Goal: Task Accomplishment & Management: Use online tool/utility

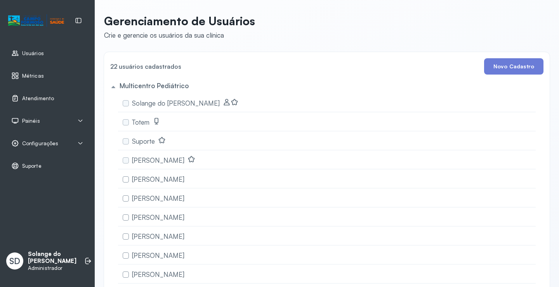
click at [26, 98] on span "Atendimento" at bounding box center [38, 98] width 32 height 7
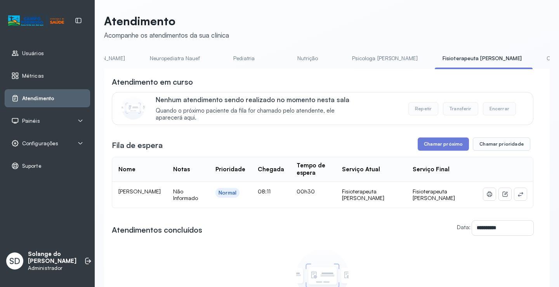
scroll to position [0, 155]
click at [527, 58] on link "Coordenadora Solange" at bounding box center [563, 58] width 72 height 13
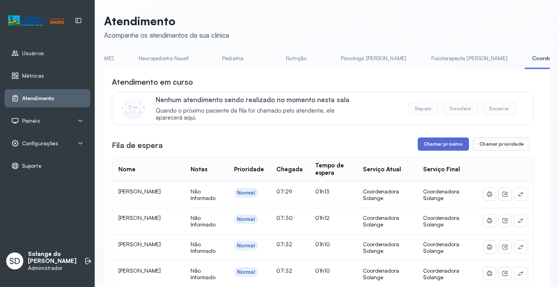
click at [430, 147] on button "Chamar próximo" at bounding box center [442, 143] width 51 height 13
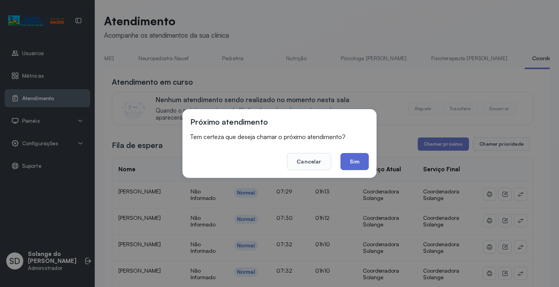
click at [359, 159] on button "Sim" at bounding box center [354, 161] width 28 height 17
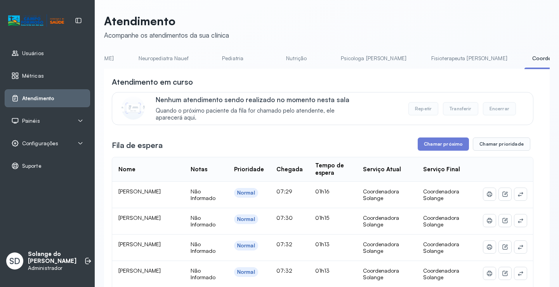
click at [206, 58] on link "Pediatria" at bounding box center [233, 58] width 54 height 13
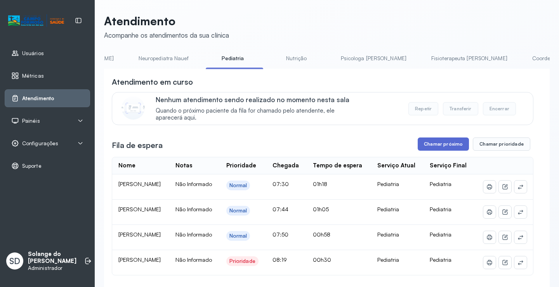
click at [441, 147] on button "Chamar próximo" at bounding box center [442, 143] width 51 height 13
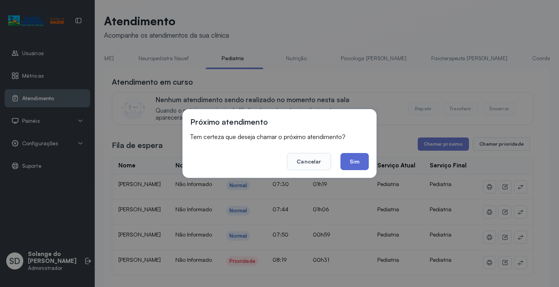
click at [353, 160] on button "Sim" at bounding box center [354, 161] width 28 height 17
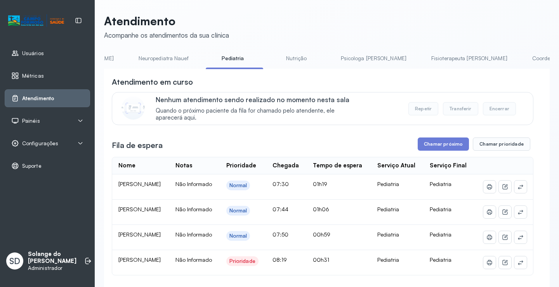
click at [524, 57] on link "Coordenadora Solange" at bounding box center [560, 58] width 72 height 13
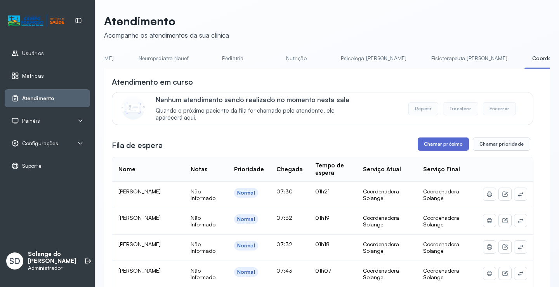
click at [439, 147] on button "Chamar próximo" at bounding box center [442, 143] width 51 height 13
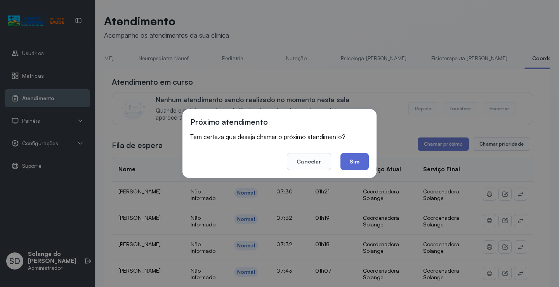
click at [355, 163] on button "Sim" at bounding box center [354, 161] width 28 height 17
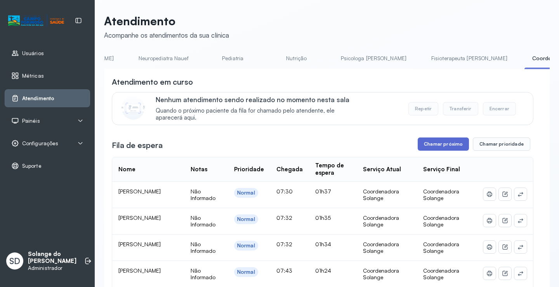
click at [437, 148] on button "Chamar próximo" at bounding box center [442, 143] width 51 height 13
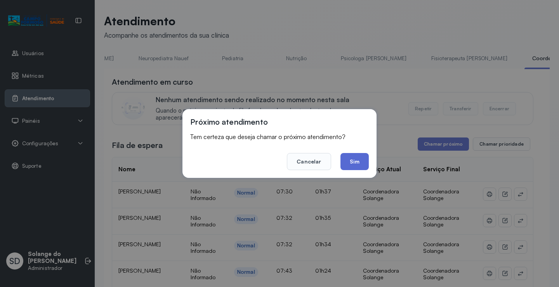
click at [350, 158] on button "Sim" at bounding box center [354, 161] width 28 height 17
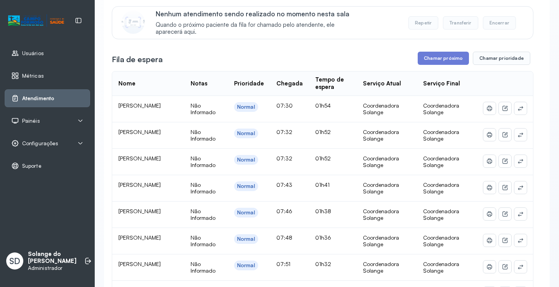
scroll to position [66, 0]
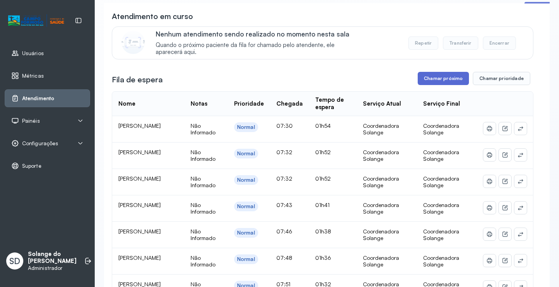
click at [439, 85] on button "Chamar próximo" at bounding box center [442, 78] width 51 height 13
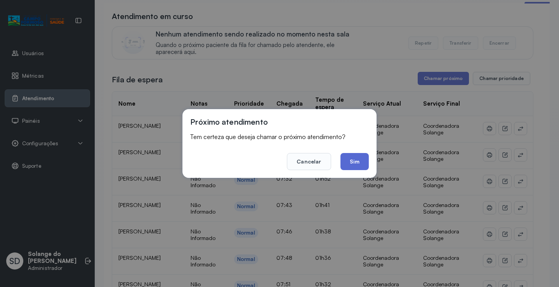
click at [353, 159] on button "Sim" at bounding box center [354, 161] width 28 height 17
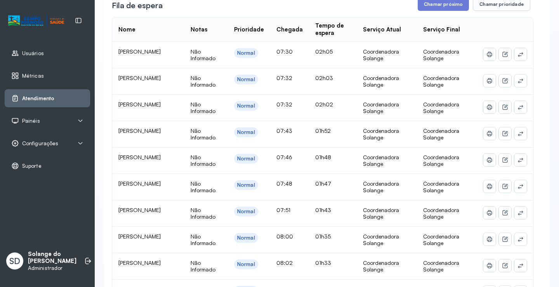
scroll to position [27, 0]
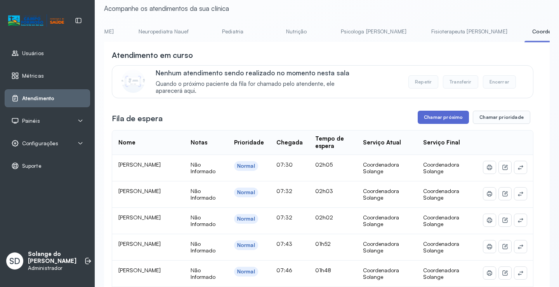
click at [440, 119] on button "Chamar próximo" at bounding box center [442, 117] width 51 height 13
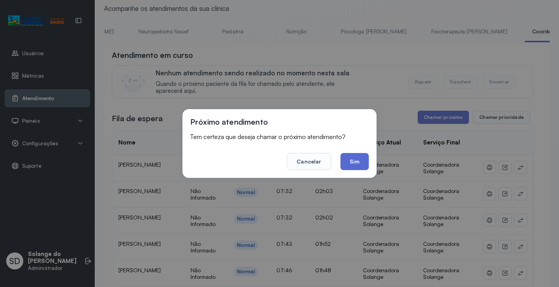
click at [353, 163] on button "Sim" at bounding box center [354, 161] width 28 height 17
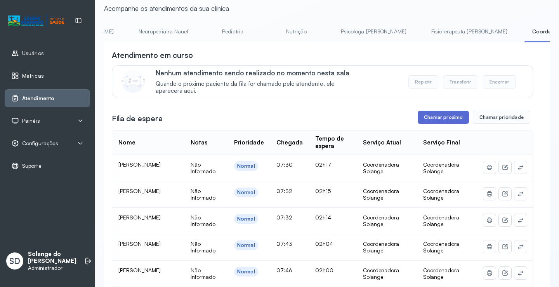
click at [425, 113] on button "Chamar próximo" at bounding box center [442, 117] width 51 height 13
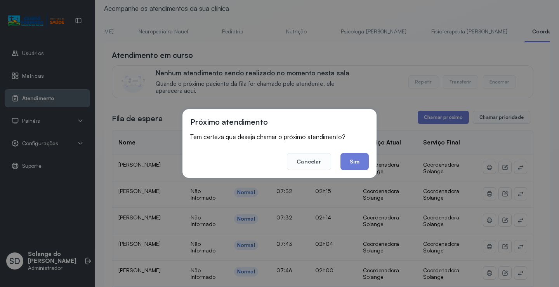
click at [354, 162] on button "Sim" at bounding box center [354, 161] width 28 height 17
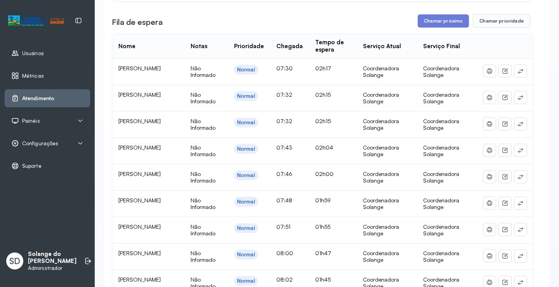
scroll to position [104, 0]
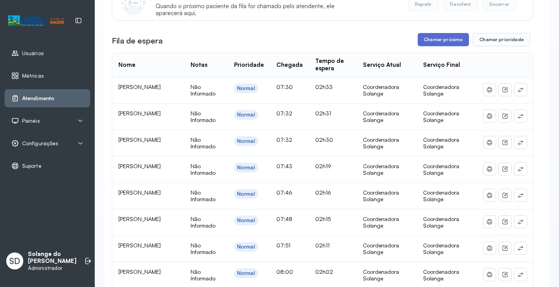
click at [427, 41] on button "Chamar próximo" at bounding box center [442, 39] width 51 height 13
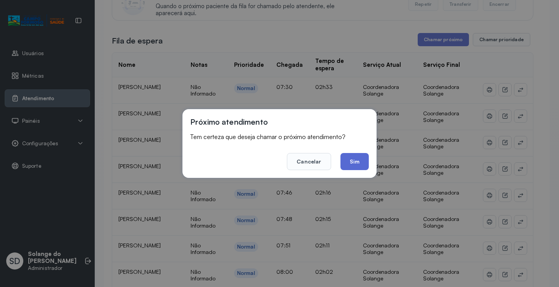
click at [356, 164] on button "Sim" at bounding box center [354, 161] width 28 height 17
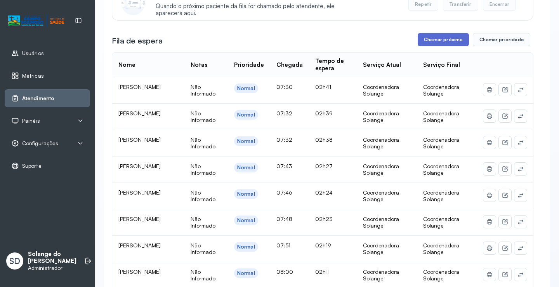
click at [429, 43] on button "Chamar próximo" at bounding box center [442, 39] width 51 height 13
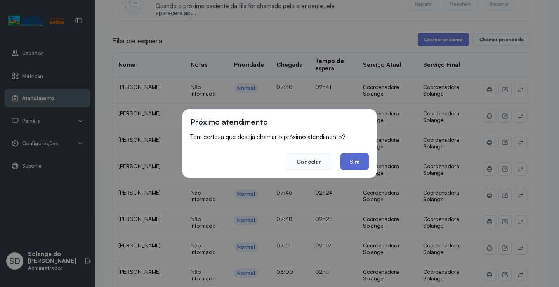
click at [348, 160] on button "Sim" at bounding box center [354, 161] width 28 height 17
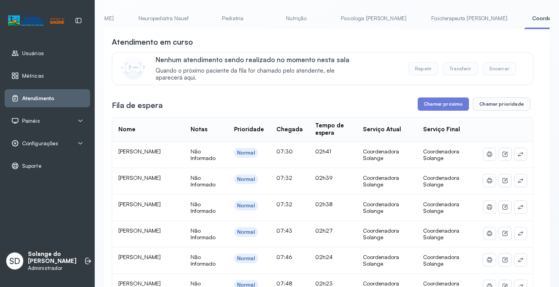
scroll to position [0, 0]
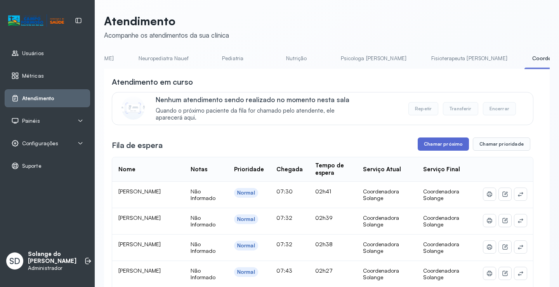
click at [438, 145] on button "Chamar próximo" at bounding box center [442, 143] width 51 height 13
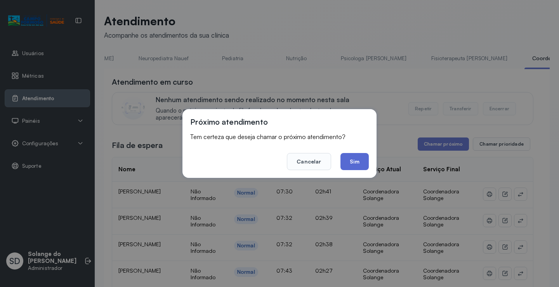
click at [358, 163] on button "Sim" at bounding box center [354, 161] width 28 height 17
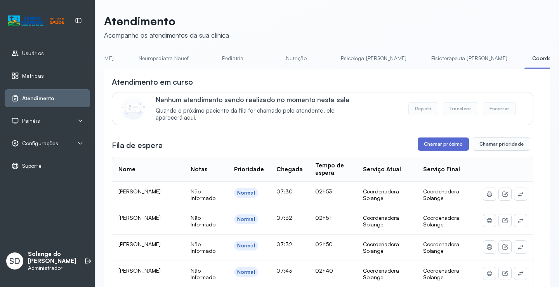
click at [428, 147] on button "Chamar próximo" at bounding box center [442, 143] width 51 height 13
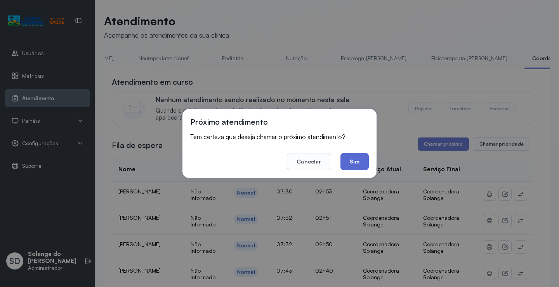
click at [354, 164] on button "Sim" at bounding box center [354, 161] width 28 height 17
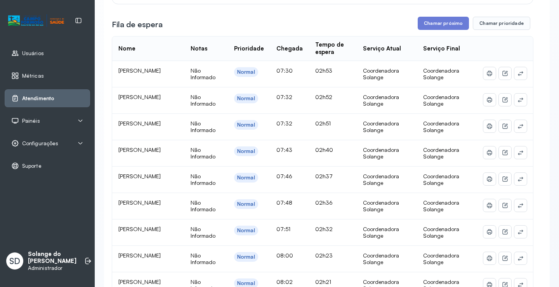
scroll to position [116, 0]
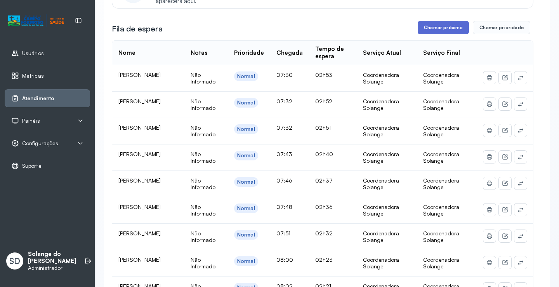
click at [431, 29] on button "Chamar próximo" at bounding box center [442, 27] width 51 height 13
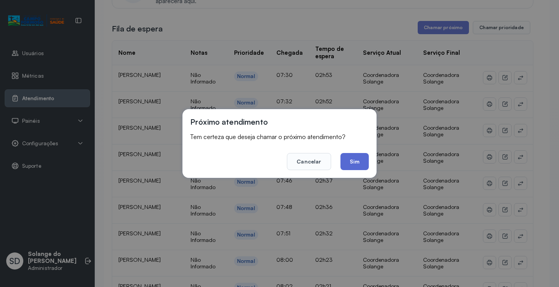
click at [354, 161] on button "Sim" at bounding box center [354, 161] width 28 height 17
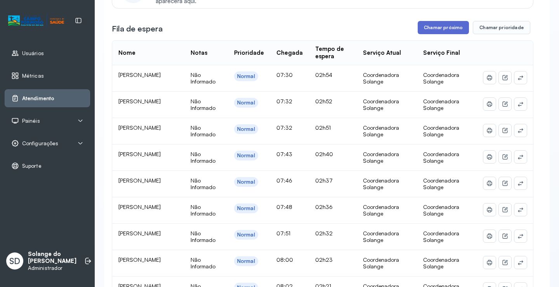
click at [427, 32] on button "Chamar próximo" at bounding box center [442, 27] width 51 height 13
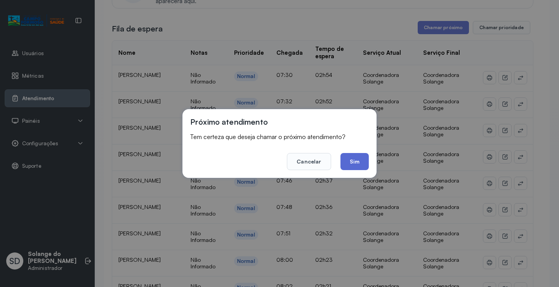
click at [361, 162] on button "Sim" at bounding box center [354, 161] width 28 height 17
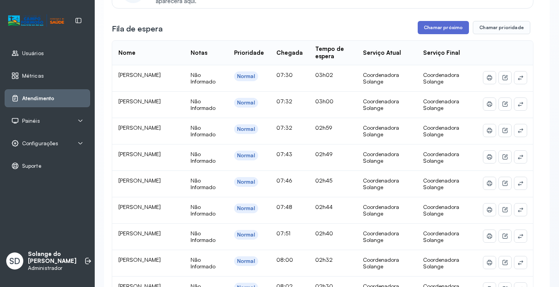
click at [436, 31] on button "Chamar próximo" at bounding box center [442, 27] width 51 height 13
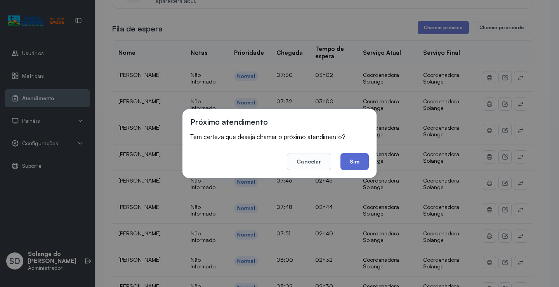
click at [355, 163] on button "Sim" at bounding box center [354, 161] width 28 height 17
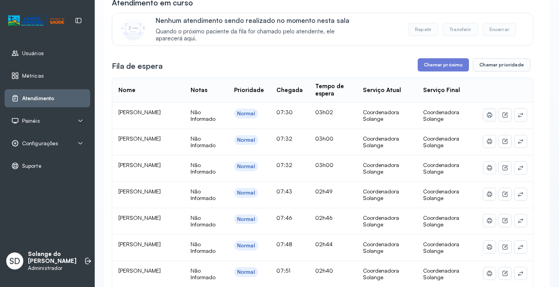
scroll to position [78, 0]
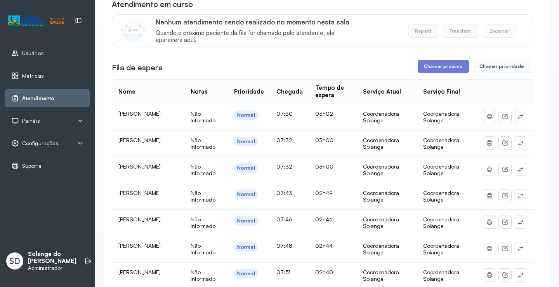
click at [419, 35] on button "Repetir" at bounding box center [423, 30] width 30 height 13
click at [422, 34] on button "Repetir" at bounding box center [423, 30] width 30 height 13
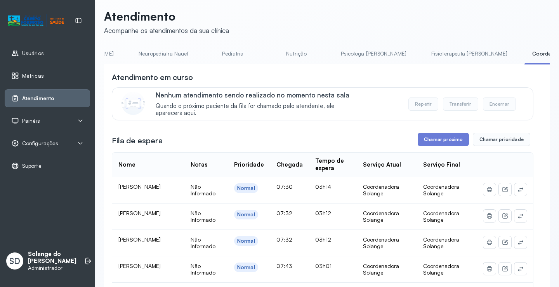
scroll to position [0, 0]
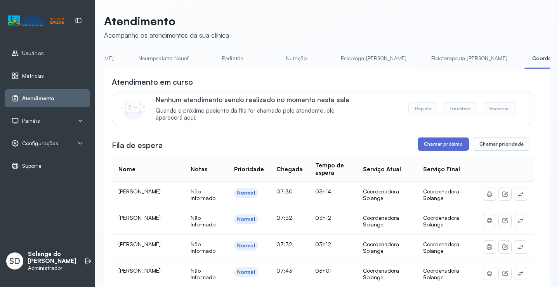
click at [450, 148] on button "Chamar próximo" at bounding box center [442, 143] width 51 height 13
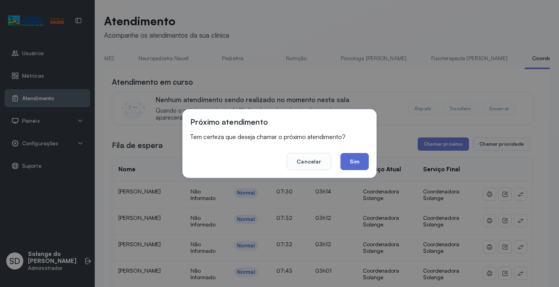
click at [351, 158] on button "Sim" at bounding box center [354, 161] width 28 height 17
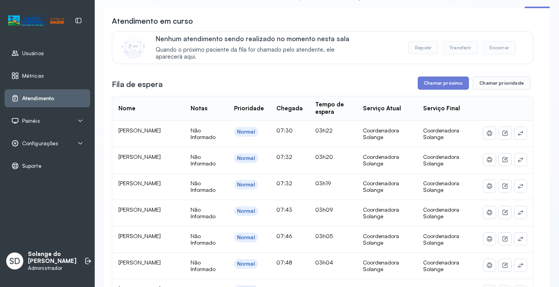
scroll to position [60, 0]
click at [427, 85] on button "Chamar próximo" at bounding box center [442, 83] width 51 height 13
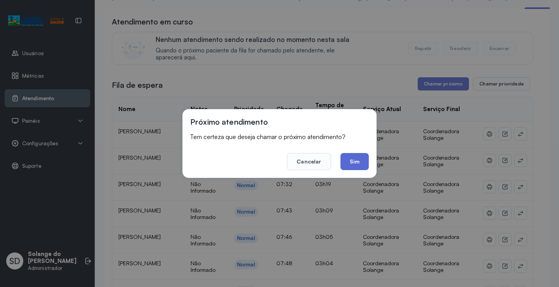
click at [355, 160] on button "Sim" at bounding box center [354, 161] width 28 height 17
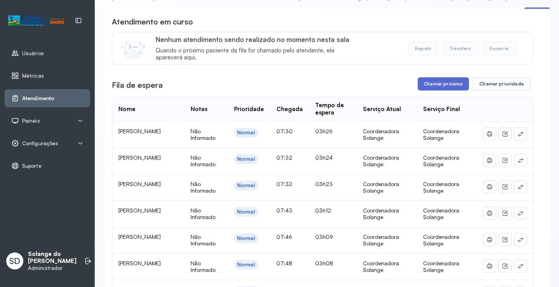
click at [442, 87] on button "Chamar próximo" at bounding box center [442, 83] width 51 height 13
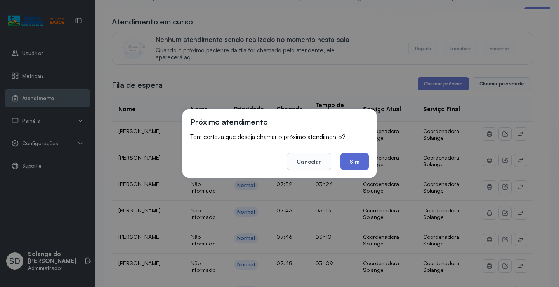
click at [345, 159] on button "Sim" at bounding box center [354, 161] width 28 height 17
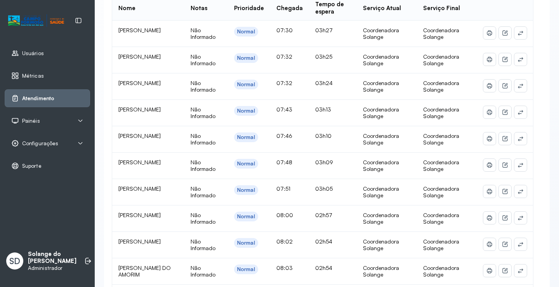
scroll to position [99, 0]
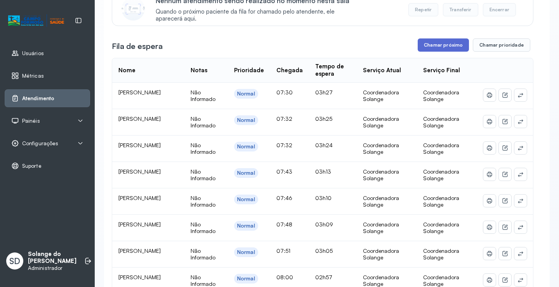
click at [436, 46] on button "Chamar próximo" at bounding box center [442, 44] width 51 height 13
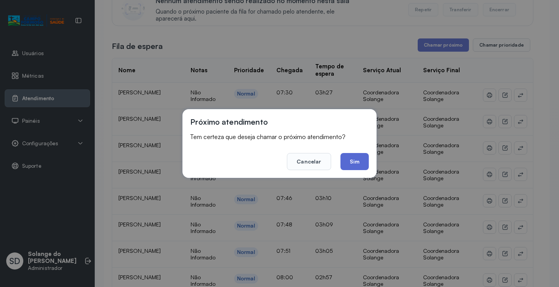
click at [359, 165] on button "Sim" at bounding box center [354, 161] width 28 height 17
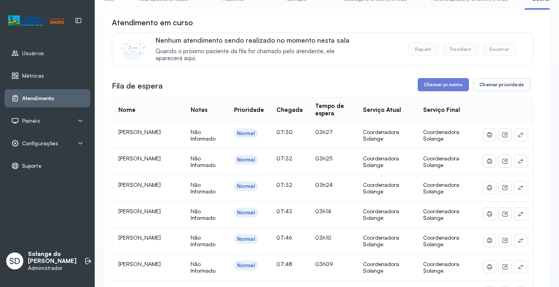
scroll to position [21, 0]
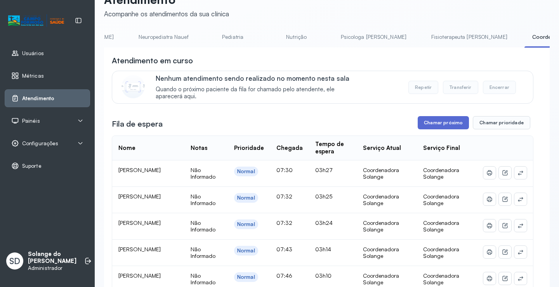
click at [446, 125] on button "Chamar próximo" at bounding box center [442, 122] width 51 height 13
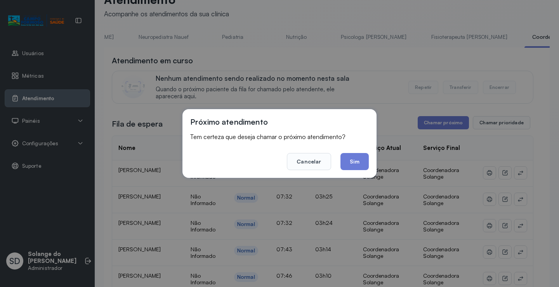
click at [362, 162] on button "Sim" at bounding box center [354, 161] width 28 height 17
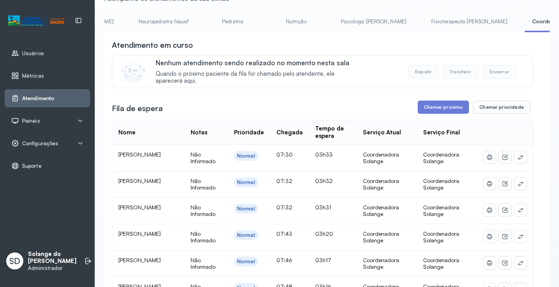
scroll to position [35, 0]
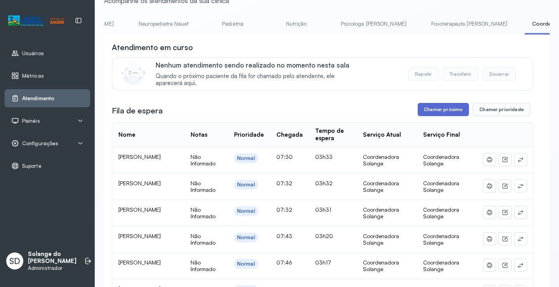
click at [440, 110] on button "Chamar próximo" at bounding box center [442, 109] width 51 height 13
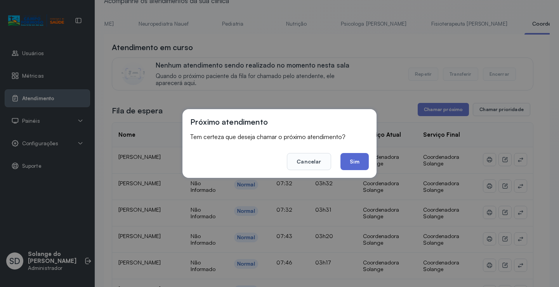
click at [350, 161] on button "Sim" at bounding box center [354, 161] width 28 height 17
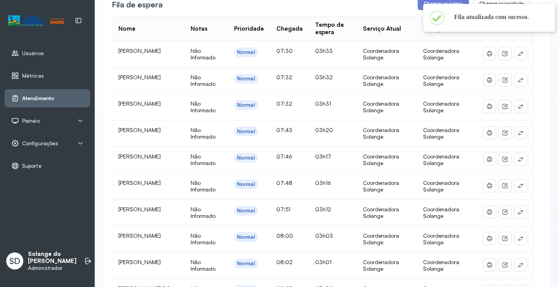
scroll to position [151, 0]
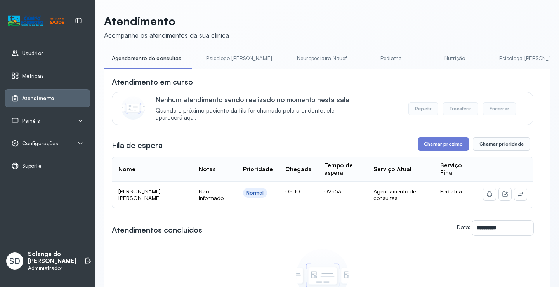
click at [491, 58] on link "Psicologa [PERSON_NAME]" at bounding box center [531, 58] width 81 height 13
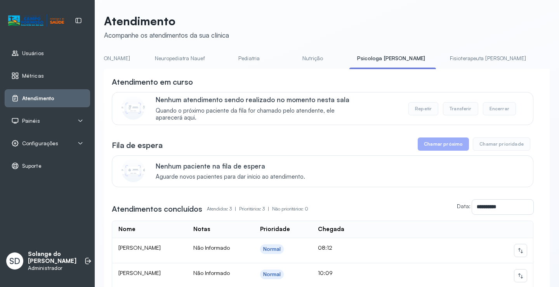
scroll to position [0, 140]
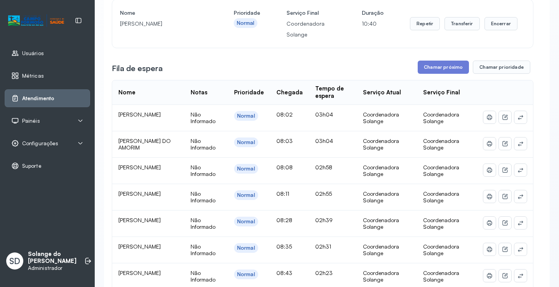
scroll to position [86, 0]
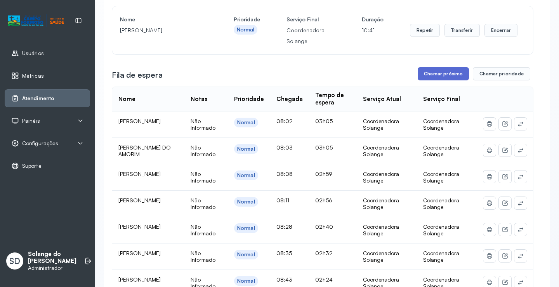
click at [432, 74] on button "Chamar próximo" at bounding box center [442, 73] width 51 height 13
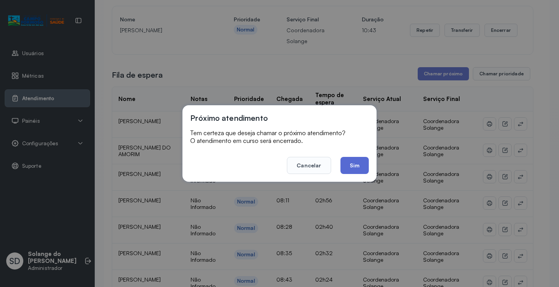
click at [354, 169] on button "Sim" at bounding box center [354, 165] width 28 height 17
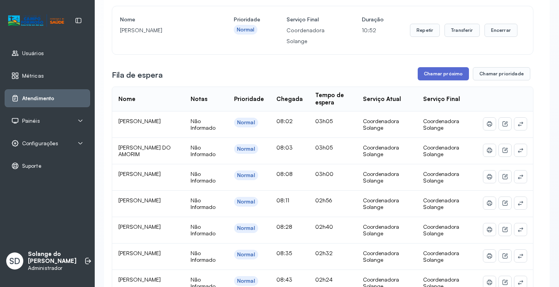
click at [434, 79] on button "Chamar próximo" at bounding box center [442, 73] width 51 height 13
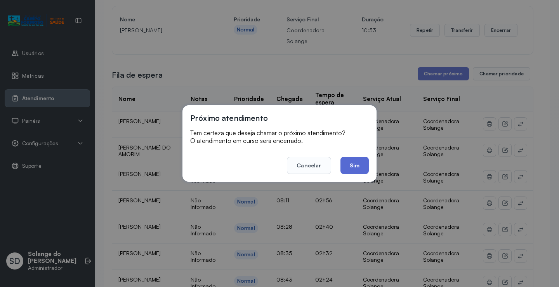
click at [358, 167] on button "Sim" at bounding box center [354, 165] width 28 height 17
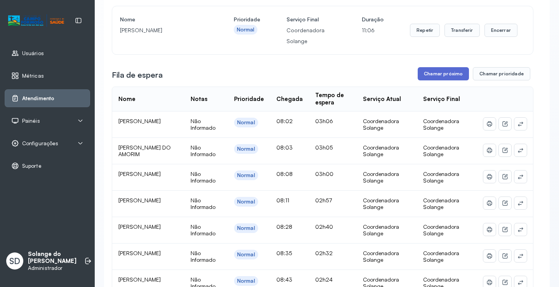
click at [430, 77] on button "Chamar próximo" at bounding box center [442, 73] width 51 height 13
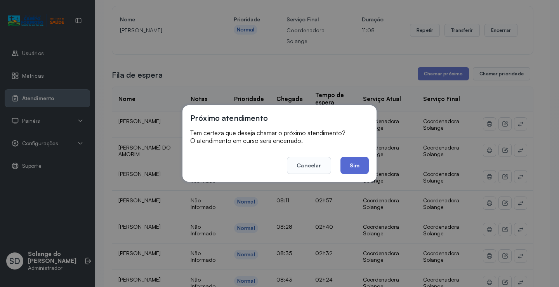
click at [359, 168] on button "Sim" at bounding box center [354, 165] width 28 height 17
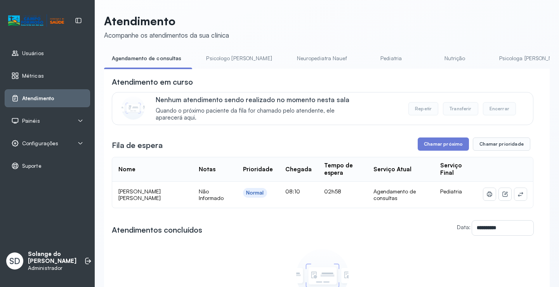
click at [491, 62] on link "Psicologa [PERSON_NAME]" at bounding box center [531, 58] width 81 height 13
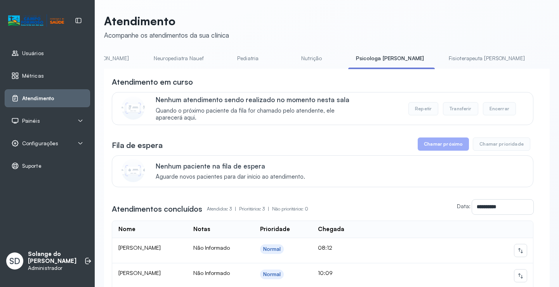
scroll to position [0, 155]
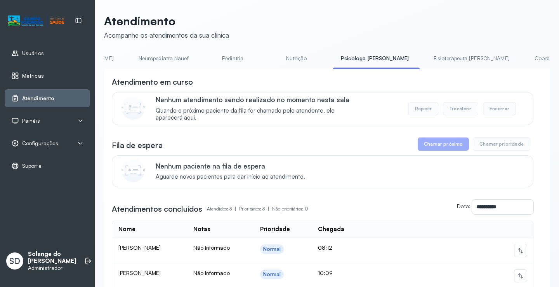
click at [526, 59] on link "Coordenadora Solange" at bounding box center [562, 58] width 72 height 13
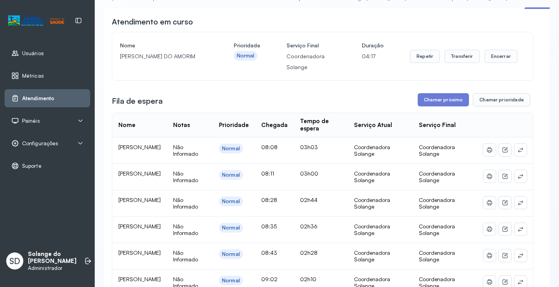
scroll to position [39, 0]
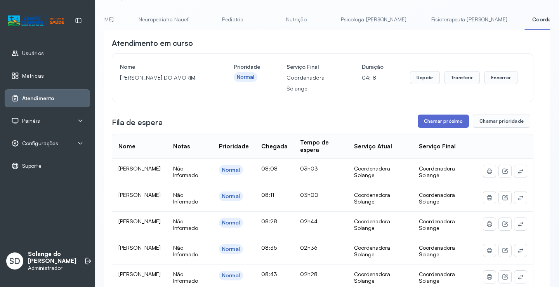
click at [431, 124] on button "Chamar próximo" at bounding box center [442, 120] width 51 height 13
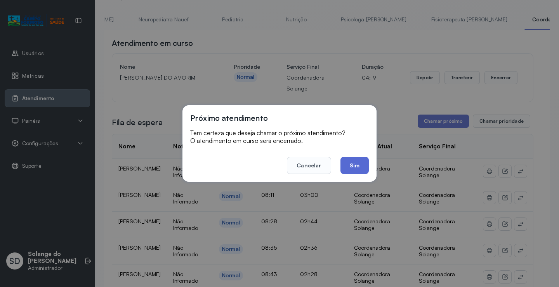
click at [354, 165] on button "Sim" at bounding box center [354, 165] width 28 height 17
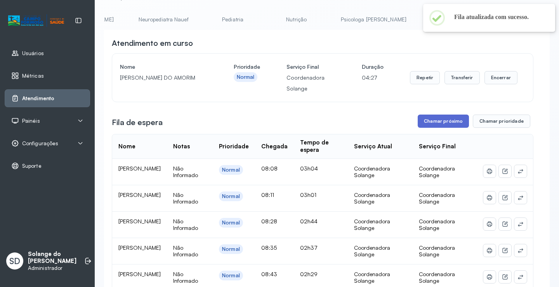
click at [432, 123] on button "Chamar próximo" at bounding box center [442, 120] width 51 height 13
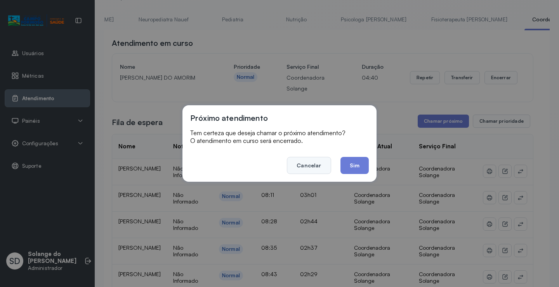
click at [309, 168] on button "Cancelar" at bounding box center [309, 165] width 44 height 17
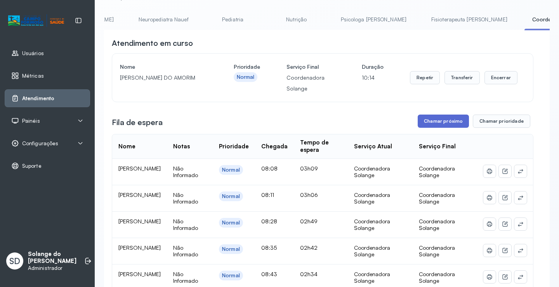
click at [429, 119] on button "Chamar próximo" at bounding box center [442, 120] width 51 height 13
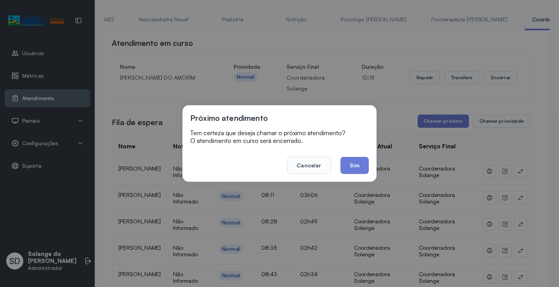
click at [358, 165] on button "Sim" at bounding box center [354, 165] width 28 height 17
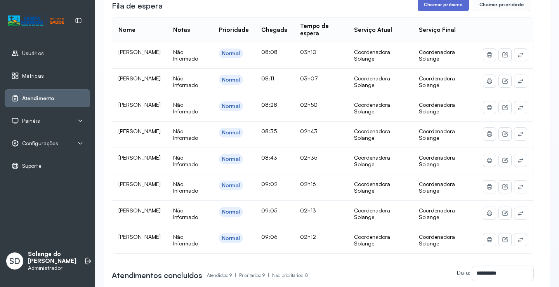
scroll to position [116, 0]
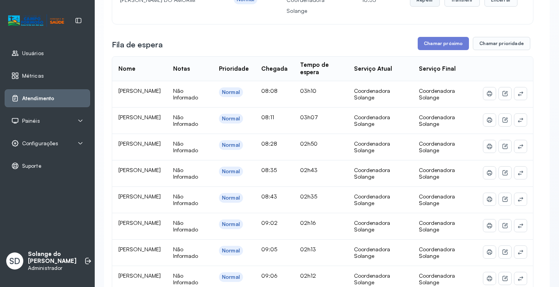
click at [428, 6] on button "Repetir" at bounding box center [425, -1] width 30 height 13
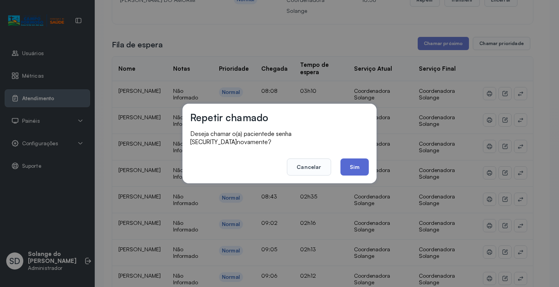
click at [352, 161] on button "Sim" at bounding box center [354, 166] width 28 height 17
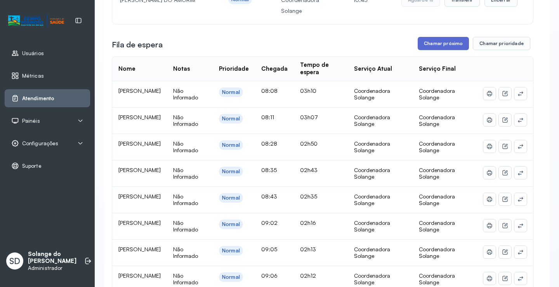
click at [436, 45] on button "Chamar próximo" at bounding box center [442, 43] width 51 height 13
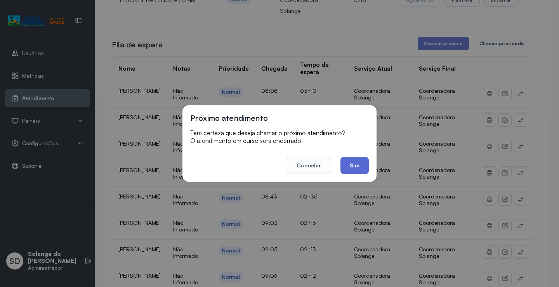
click at [354, 165] on button "Sim" at bounding box center [354, 165] width 28 height 17
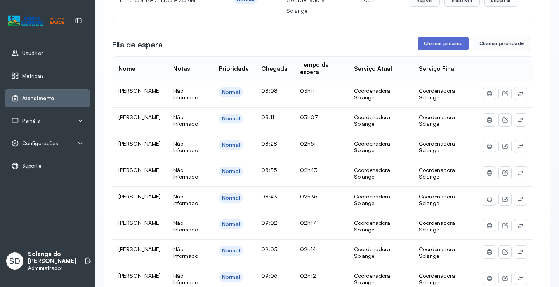
click at [444, 45] on button "Chamar próximo" at bounding box center [442, 43] width 51 height 13
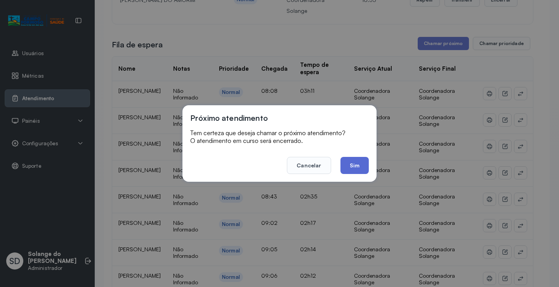
click at [352, 163] on button "Sim" at bounding box center [354, 165] width 28 height 17
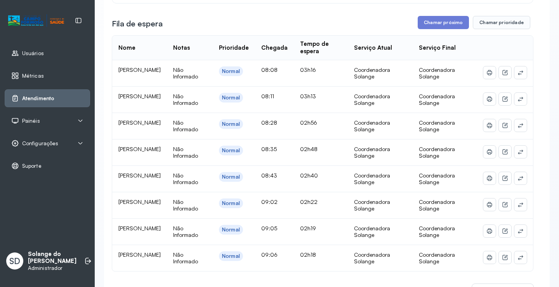
scroll to position [39, 0]
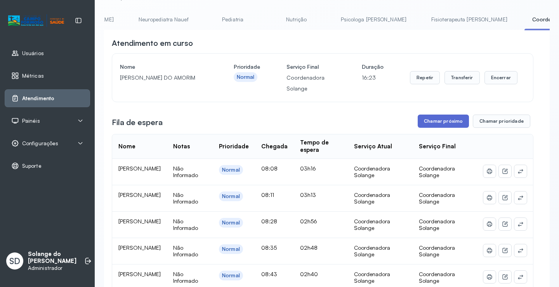
click at [451, 125] on button "Chamar próximo" at bounding box center [442, 120] width 51 height 13
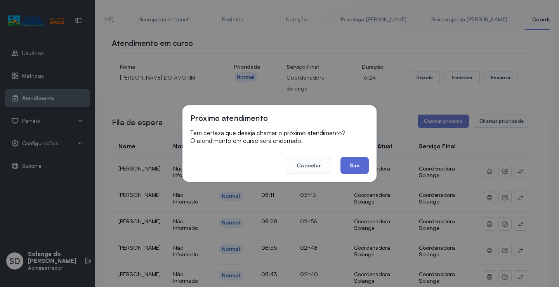
click at [360, 164] on button "Sim" at bounding box center [354, 165] width 28 height 17
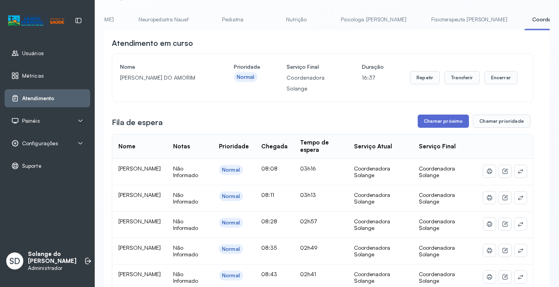
click at [432, 125] on button "Chamar próximo" at bounding box center [442, 120] width 51 height 13
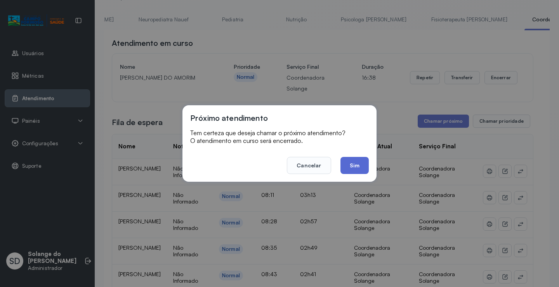
click at [354, 167] on button "Sim" at bounding box center [354, 165] width 28 height 17
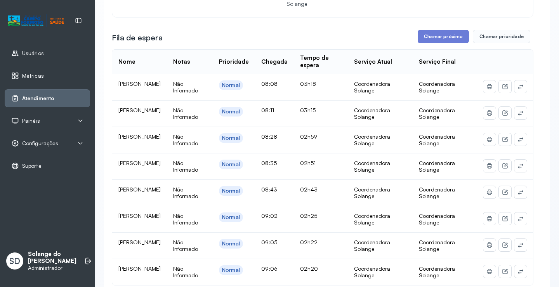
scroll to position [116, 0]
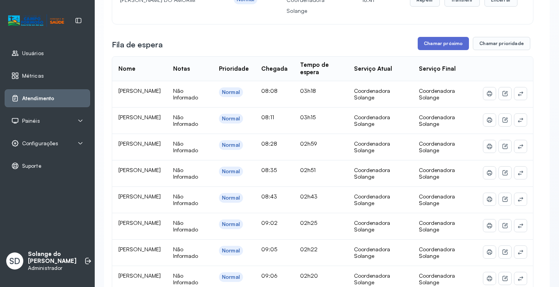
click at [443, 44] on button "Chamar próximo" at bounding box center [442, 43] width 51 height 13
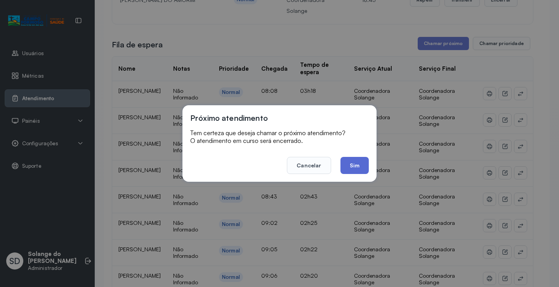
click at [360, 167] on button "Sim" at bounding box center [354, 165] width 28 height 17
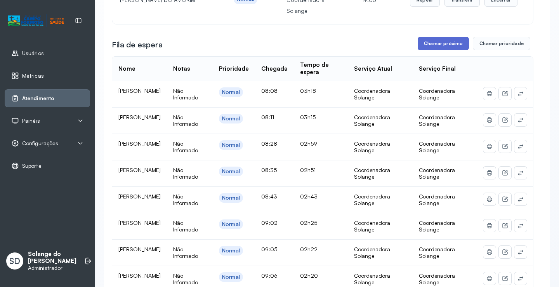
click at [436, 47] on button "Chamar próximo" at bounding box center [442, 43] width 51 height 13
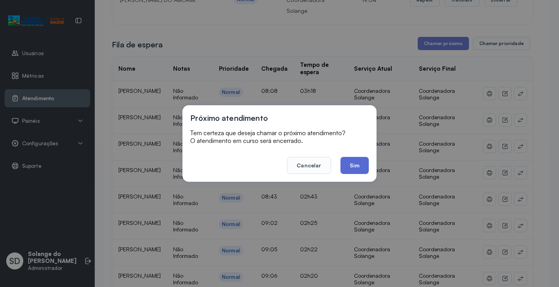
click at [351, 167] on button "Sim" at bounding box center [354, 165] width 28 height 17
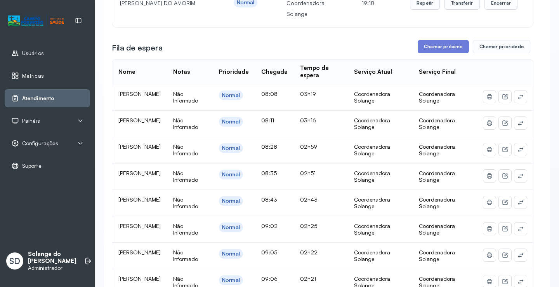
scroll to position [0, 0]
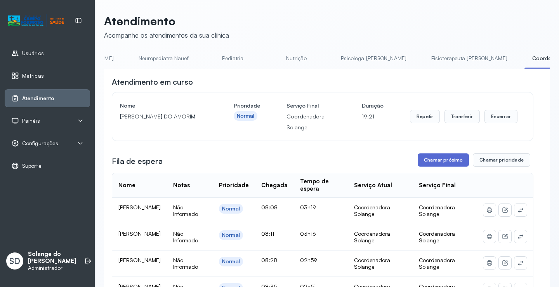
click at [428, 163] on button "Chamar próximo" at bounding box center [442, 159] width 51 height 13
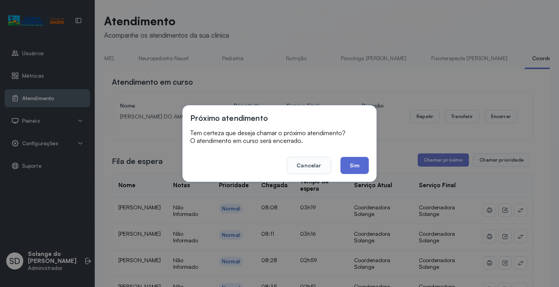
click at [354, 167] on button "Sim" at bounding box center [354, 165] width 28 height 17
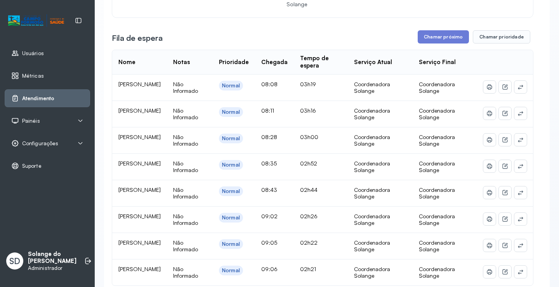
scroll to position [116, 0]
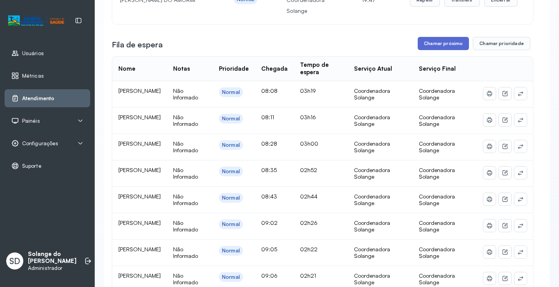
click at [444, 46] on button "Chamar próximo" at bounding box center [442, 43] width 51 height 13
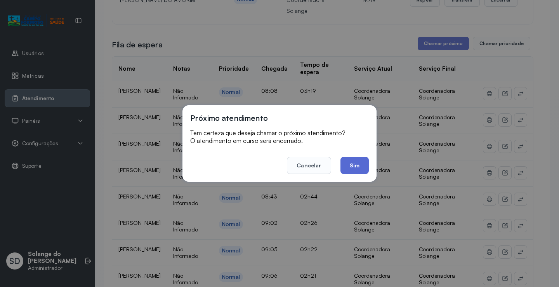
click at [360, 166] on button "Sim" at bounding box center [354, 165] width 28 height 17
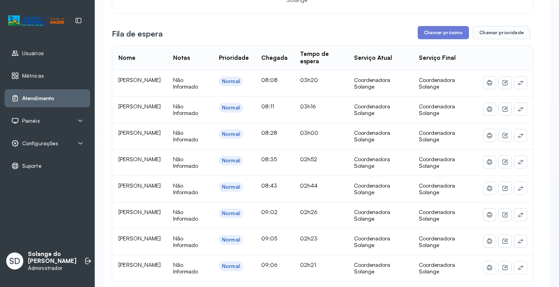
scroll to position [78, 0]
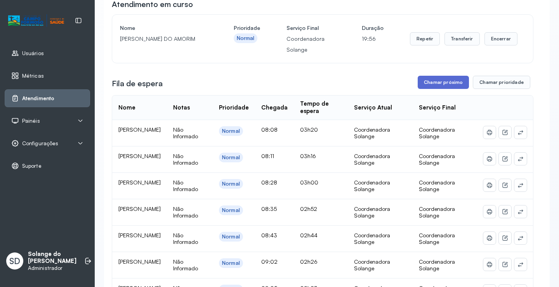
click at [423, 83] on button "Chamar próximo" at bounding box center [442, 82] width 51 height 13
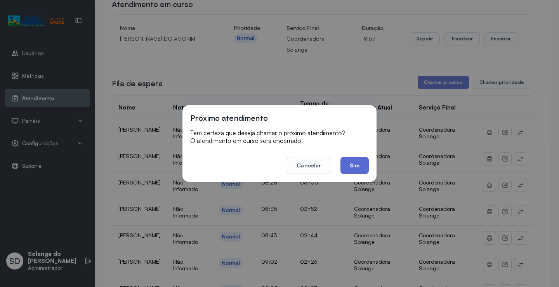
click at [354, 168] on button "Sim" at bounding box center [354, 165] width 28 height 17
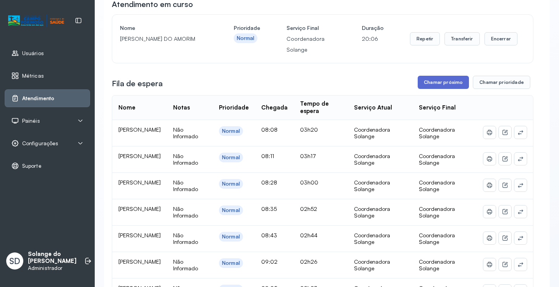
click at [430, 83] on button "Chamar próximo" at bounding box center [442, 82] width 51 height 13
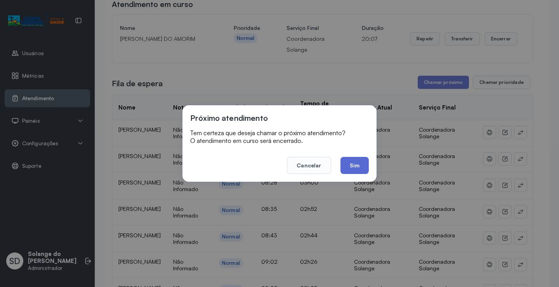
click at [355, 165] on button "Sim" at bounding box center [354, 165] width 28 height 17
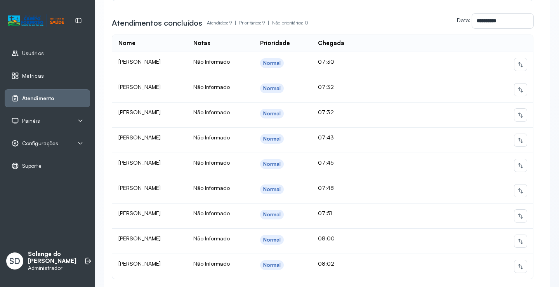
scroll to position [427, 0]
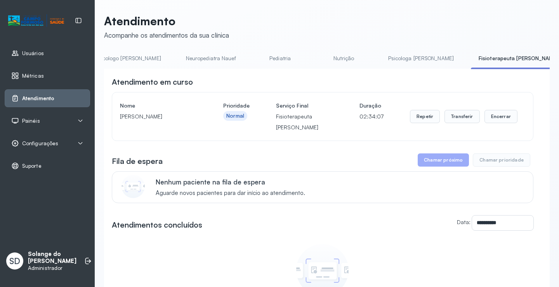
scroll to position [0, 109]
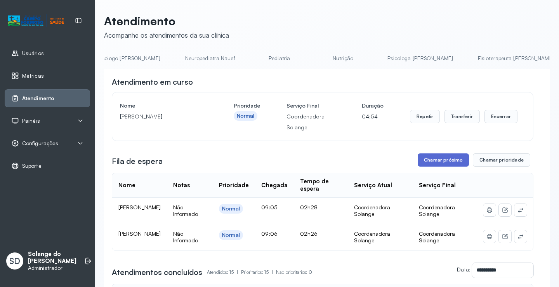
click at [448, 163] on button "Chamar próximo" at bounding box center [442, 159] width 51 height 13
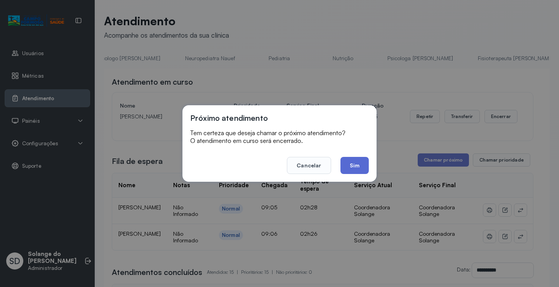
click at [360, 166] on button "Sim" at bounding box center [354, 165] width 28 height 17
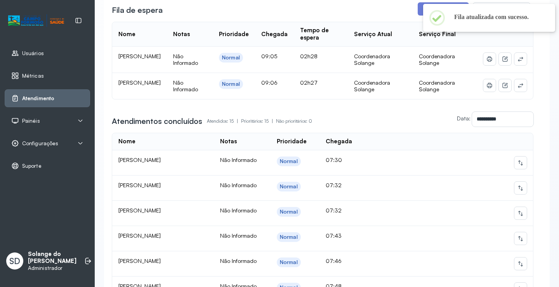
scroll to position [155, 0]
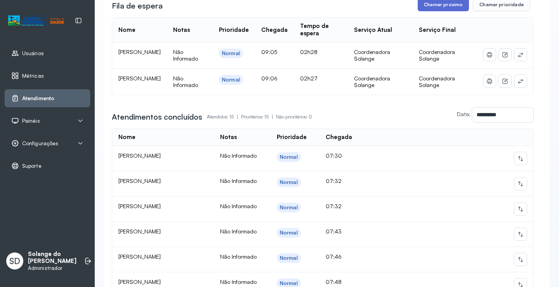
click at [441, 8] on button "Chamar próximo" at bounding box center [442, 4] width 51 height 13
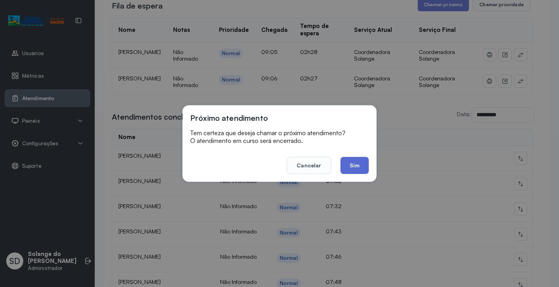
click at [360, 166] on button "Sim" at bounding box center [354, 165] width 28 height 17
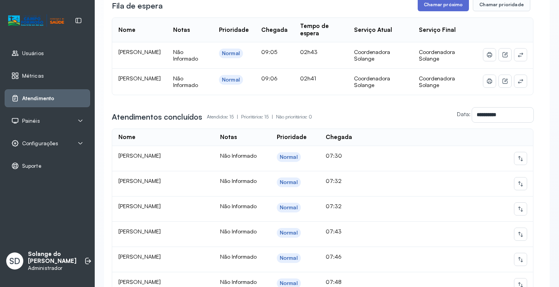
click at [427, 7] on button "Chamar próximo" at bounding box center [442, 4] width 51 height 13
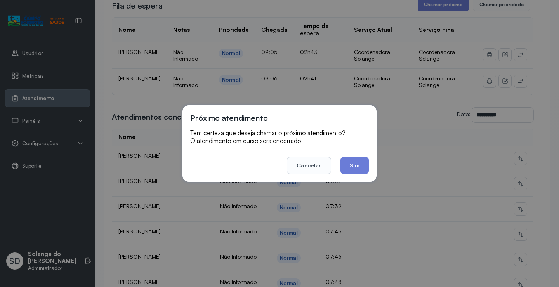
click at [360, 163] on button "Sim" at bounding box center [354, 165] width 28 height 17
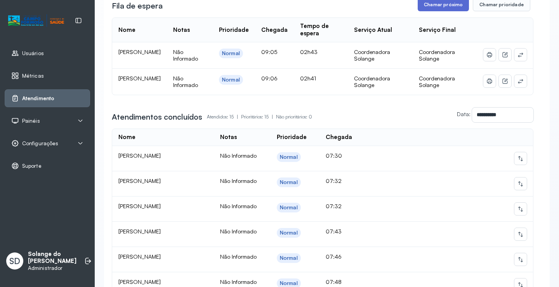
click at [443, 6] on button "Chamar próximo" at bounding box center [442, 4] width 51 height 13
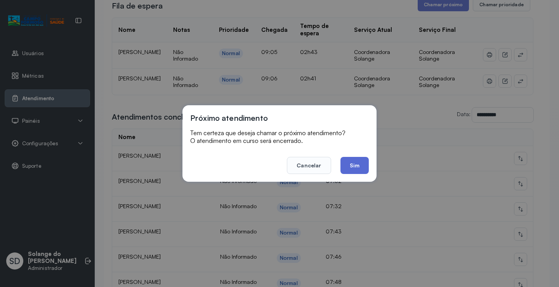
click at [365, 164] on button "Sim" at bounding box center [354, 165] width 28 height 17
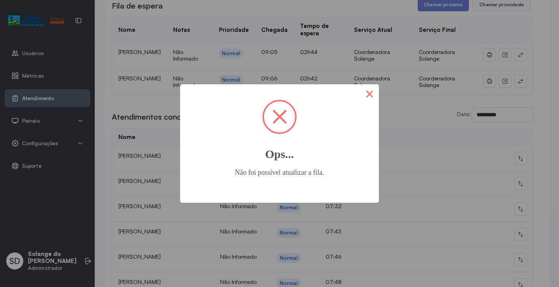
click at [364, 97] on button "×" at bounding box center [369, 93] width 19 height 19
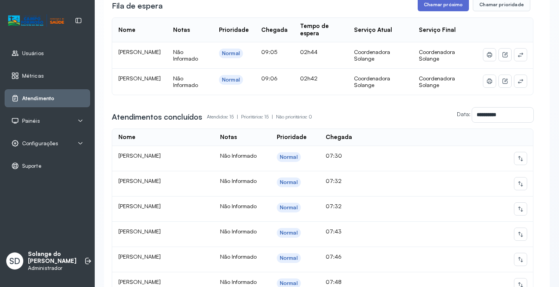
click at [431, 10] on button "Chamar próximo" at bounding box center [442, 4] width 51 height 13
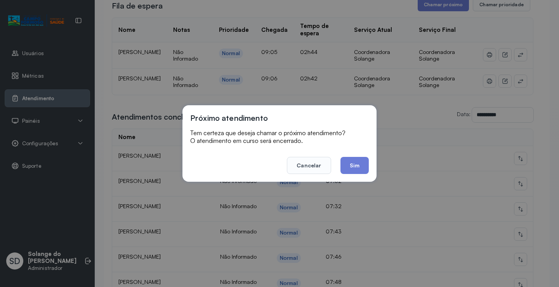
click at [362, 166] on button "Sim" at bounding box center [354, 165] width 28 height 17
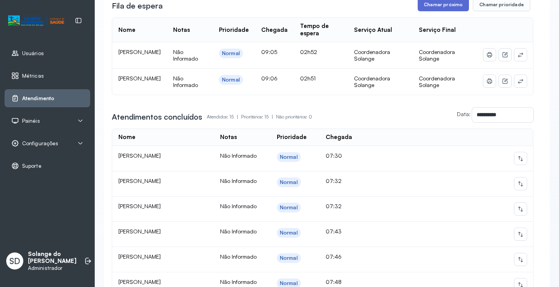
click at [446, 10] on button "Chamar próximo" at bounding box center [442, 4] width 51 height 13
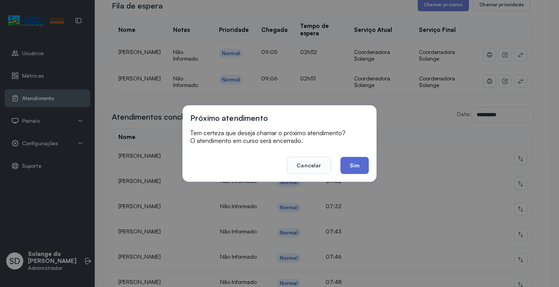
click at [356, 167] on button "Sim" at bounding box center [354, 165] width 28 height 17
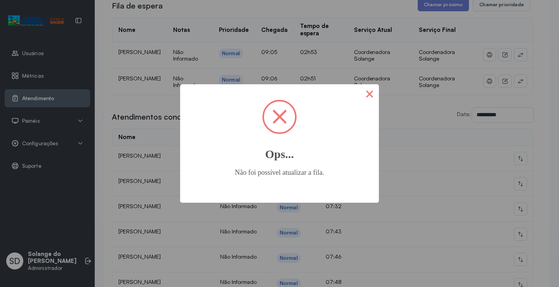
drag, startPoint x: 371, startPoint y: 94, endPoint x: 237, endPoint y: 0, distance: 163.1
click at [371, 94] on button "×" at bounding box center [369, 93] width 19 height 19
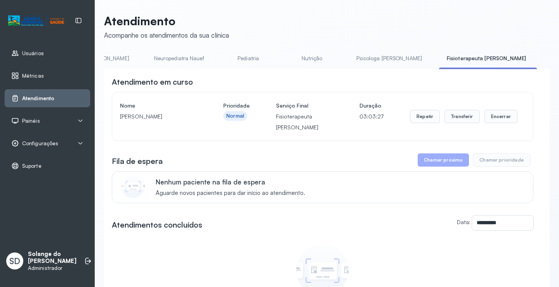
scroll to position [0, 155]
click at [527, 57] on link "Coordenadora Solange" at bounding box center [563, 58] width 72 height 13
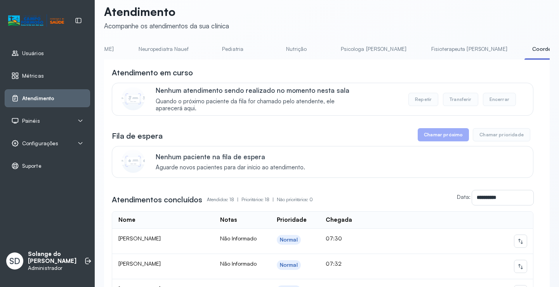
scroll to position [0, 0]
